Goal: Submit feedback/report problem

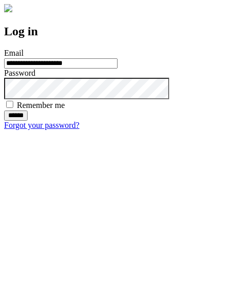
click at [28, 121] on input "******" at bounding box center [16, 115] width 24 height 10
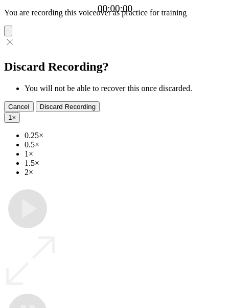
type input "**********"
